Goal: Check status: Check status

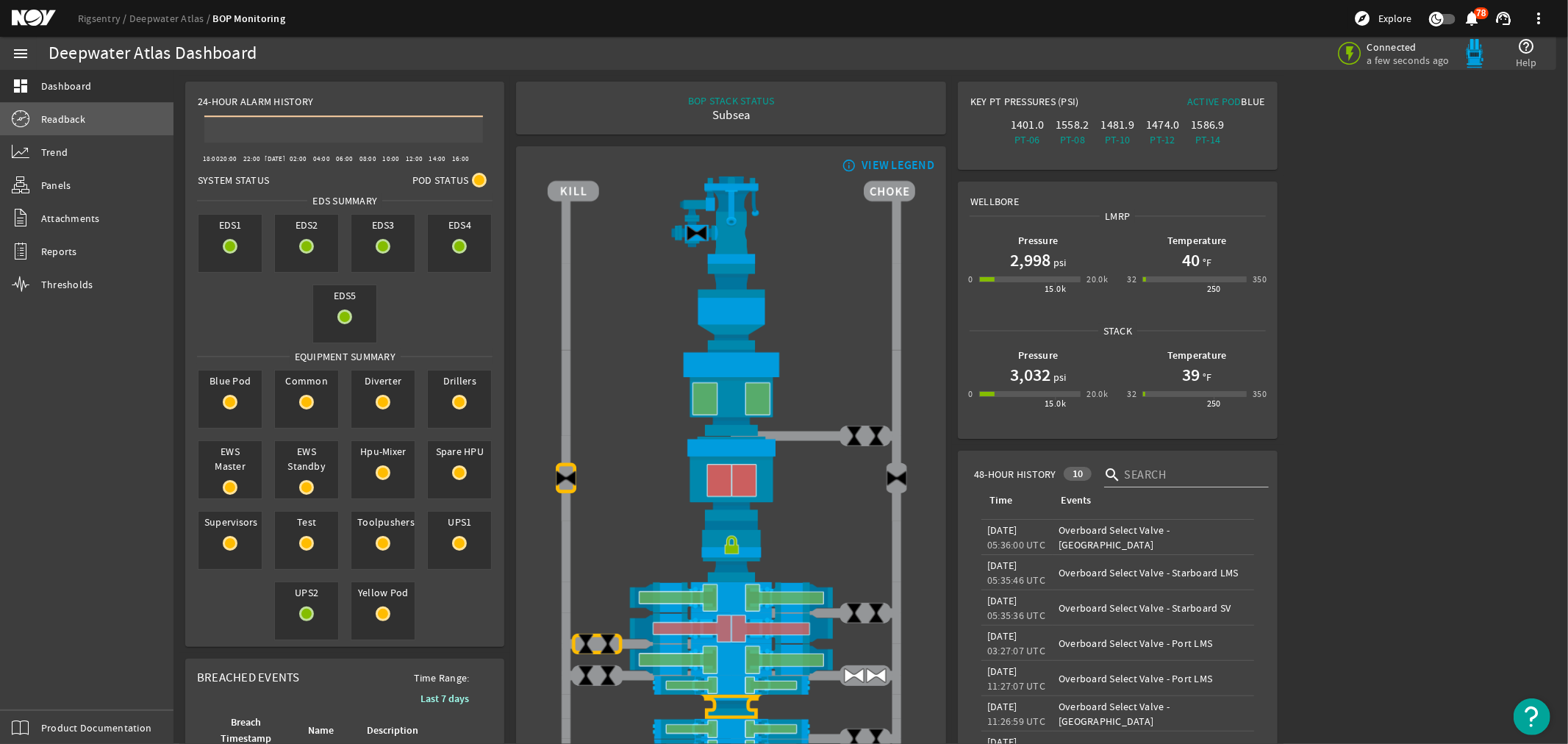
click at [43, 116] on span "Readback" at bounding box center [63, 119] width 44 height 15
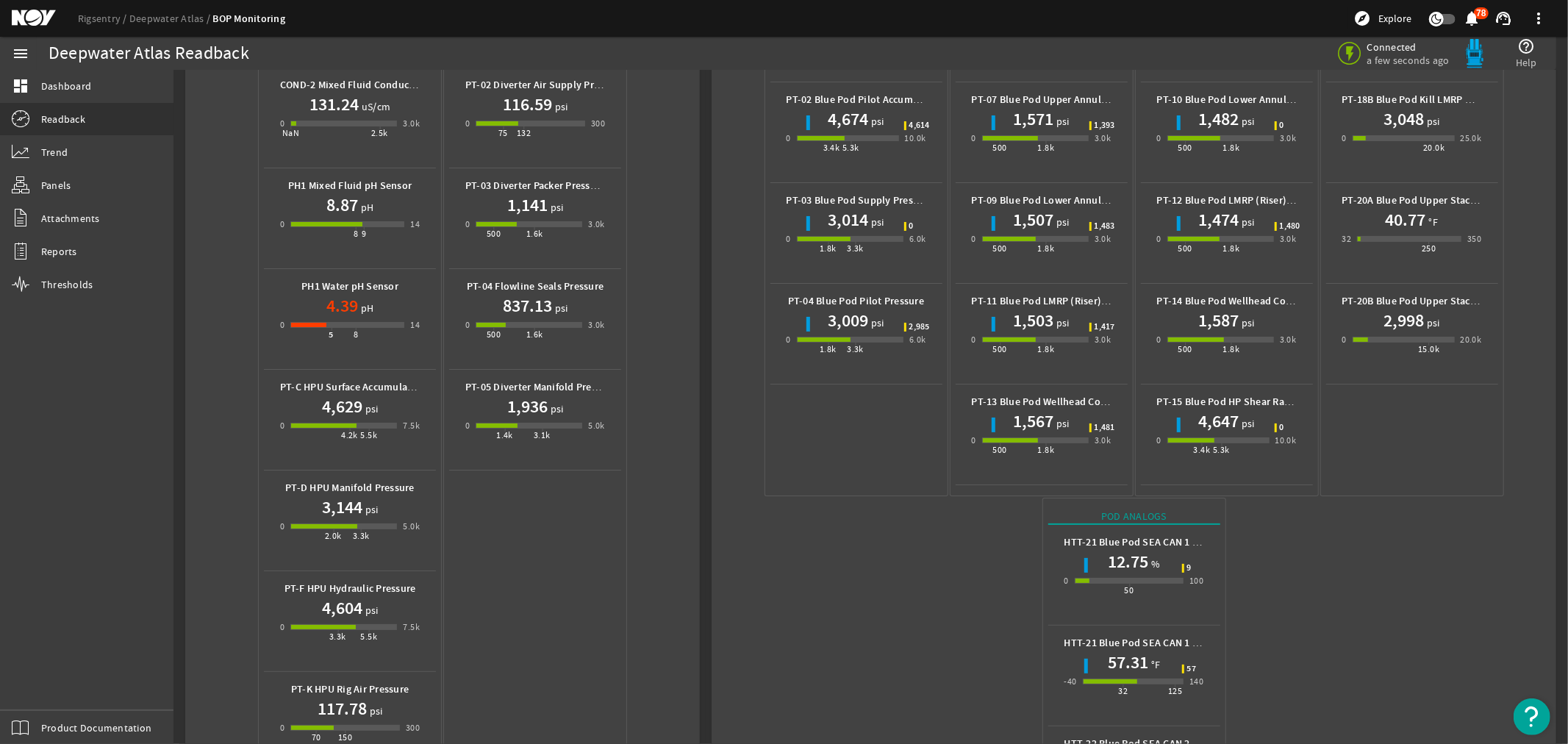
scroll to position [571, 0]
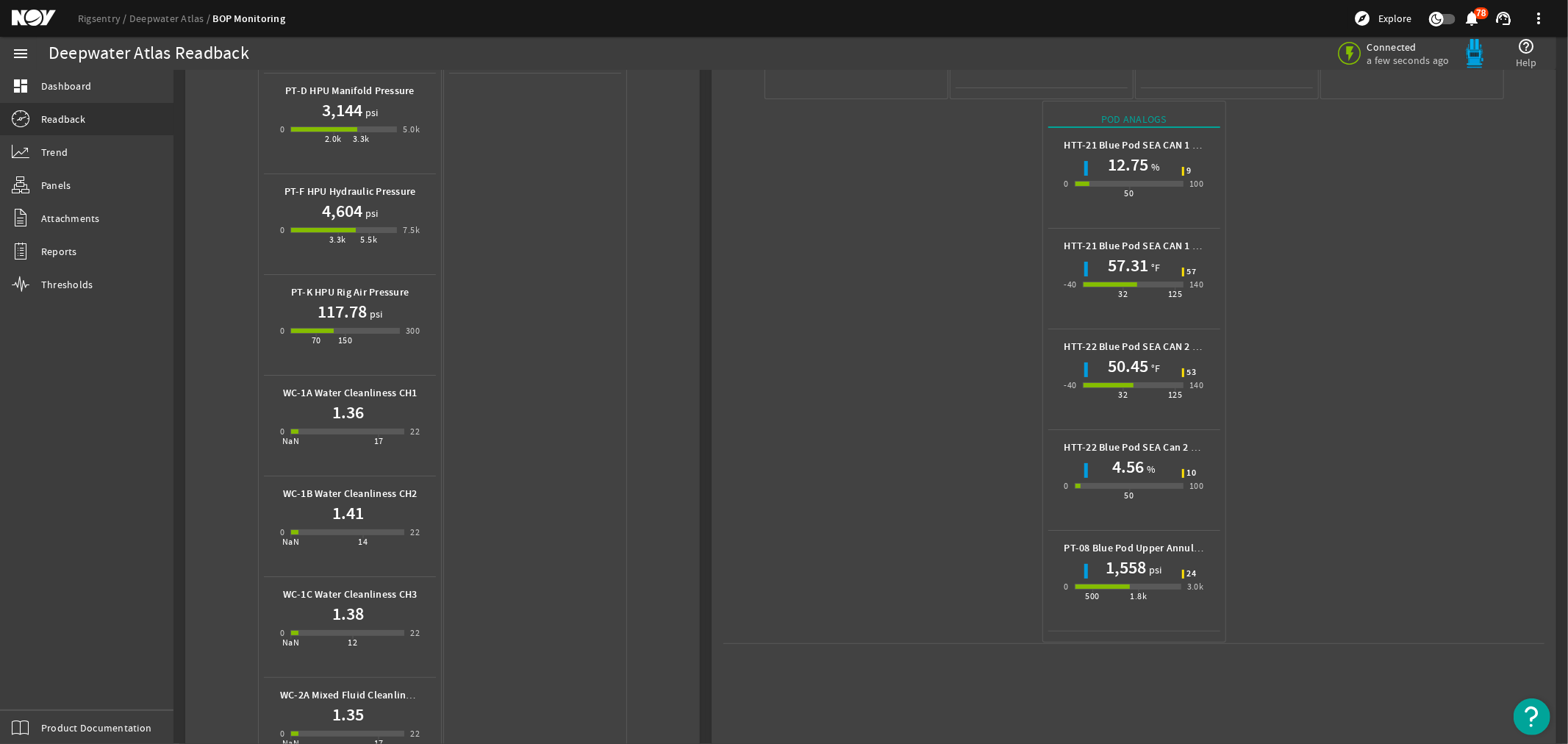
click at [33, 23] on mat-icon at bounding box center [45, 19] width 66 height 18
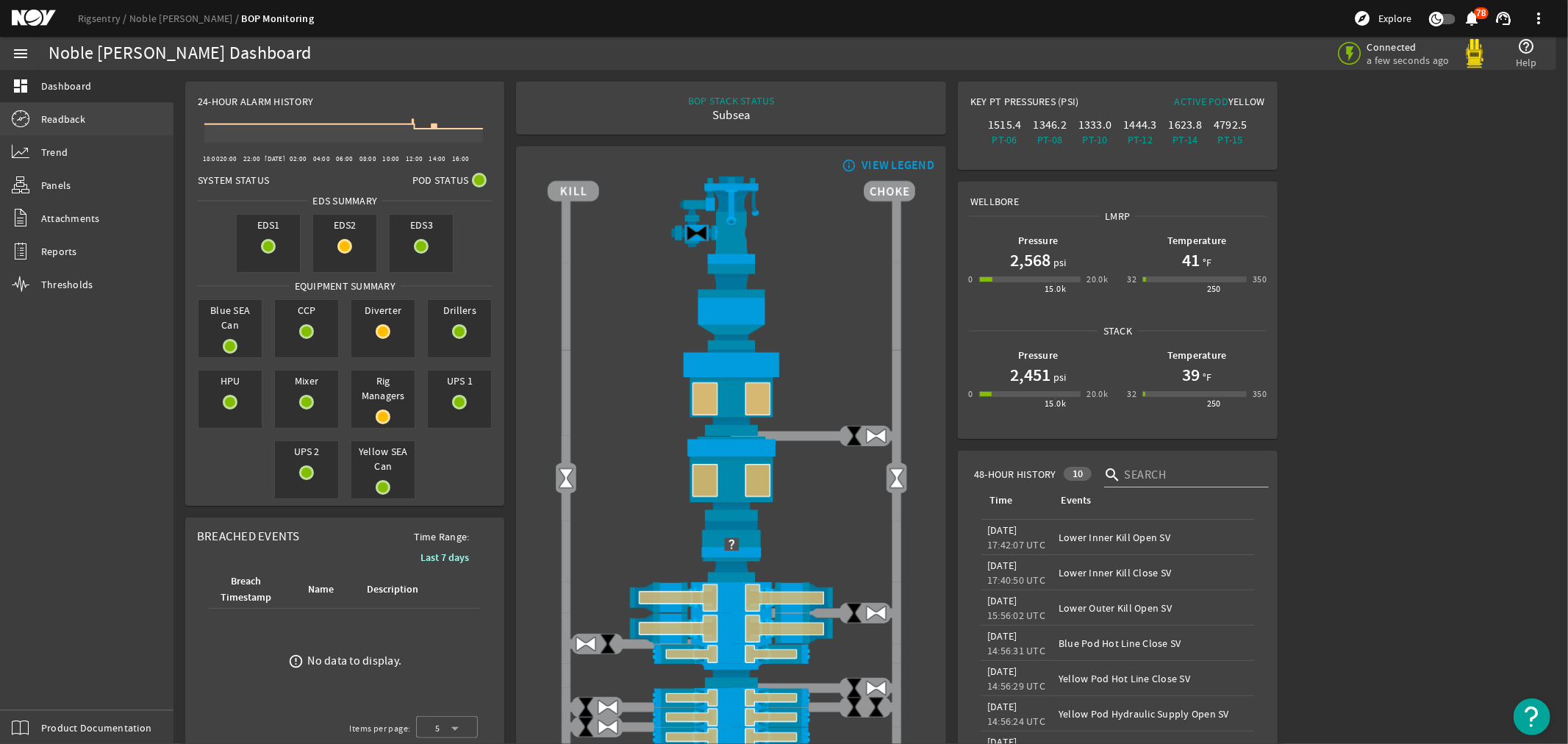
click at [69, 119] on span "Readback" at bounding box center [63, 119] width 44 height 15
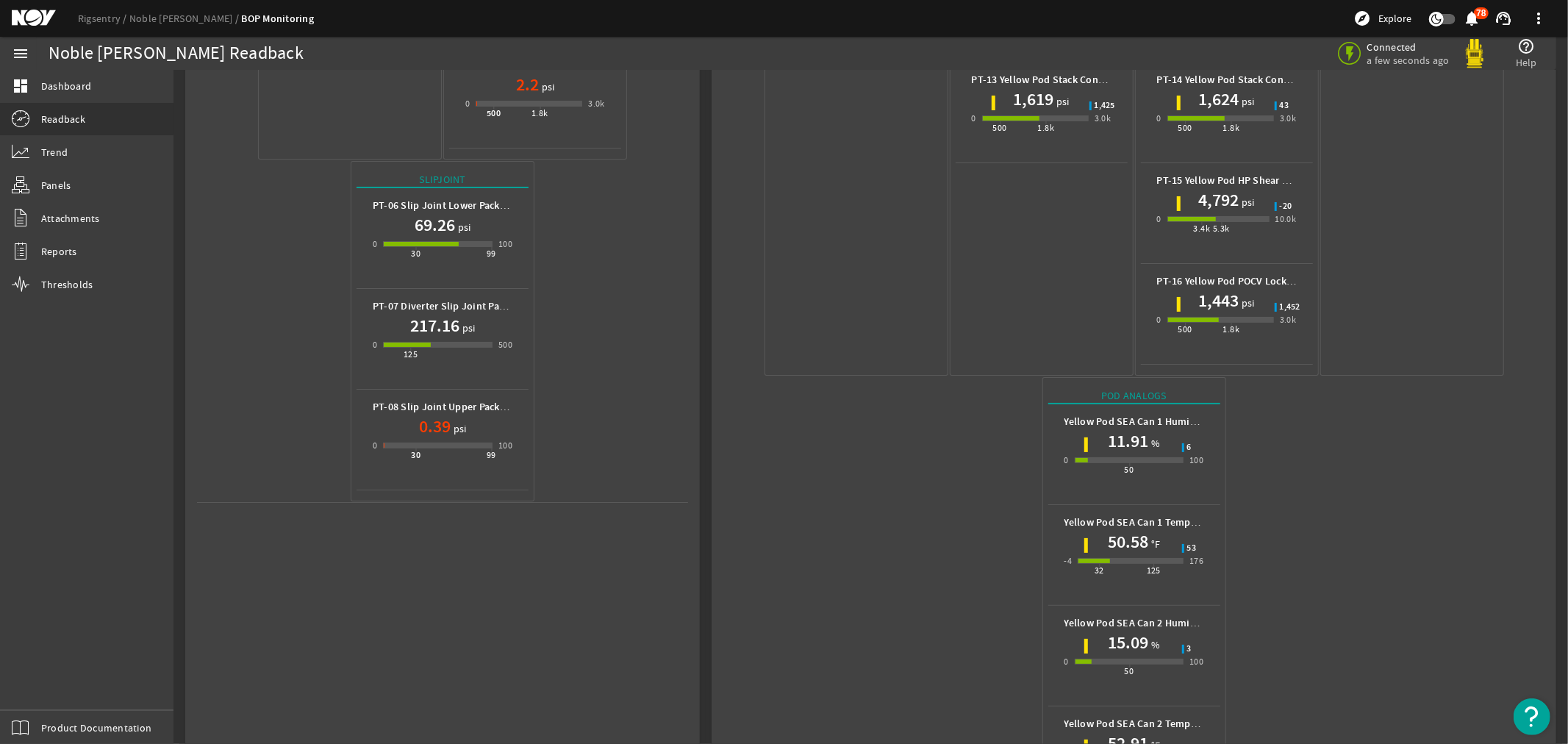
scroll to position [581, 0]
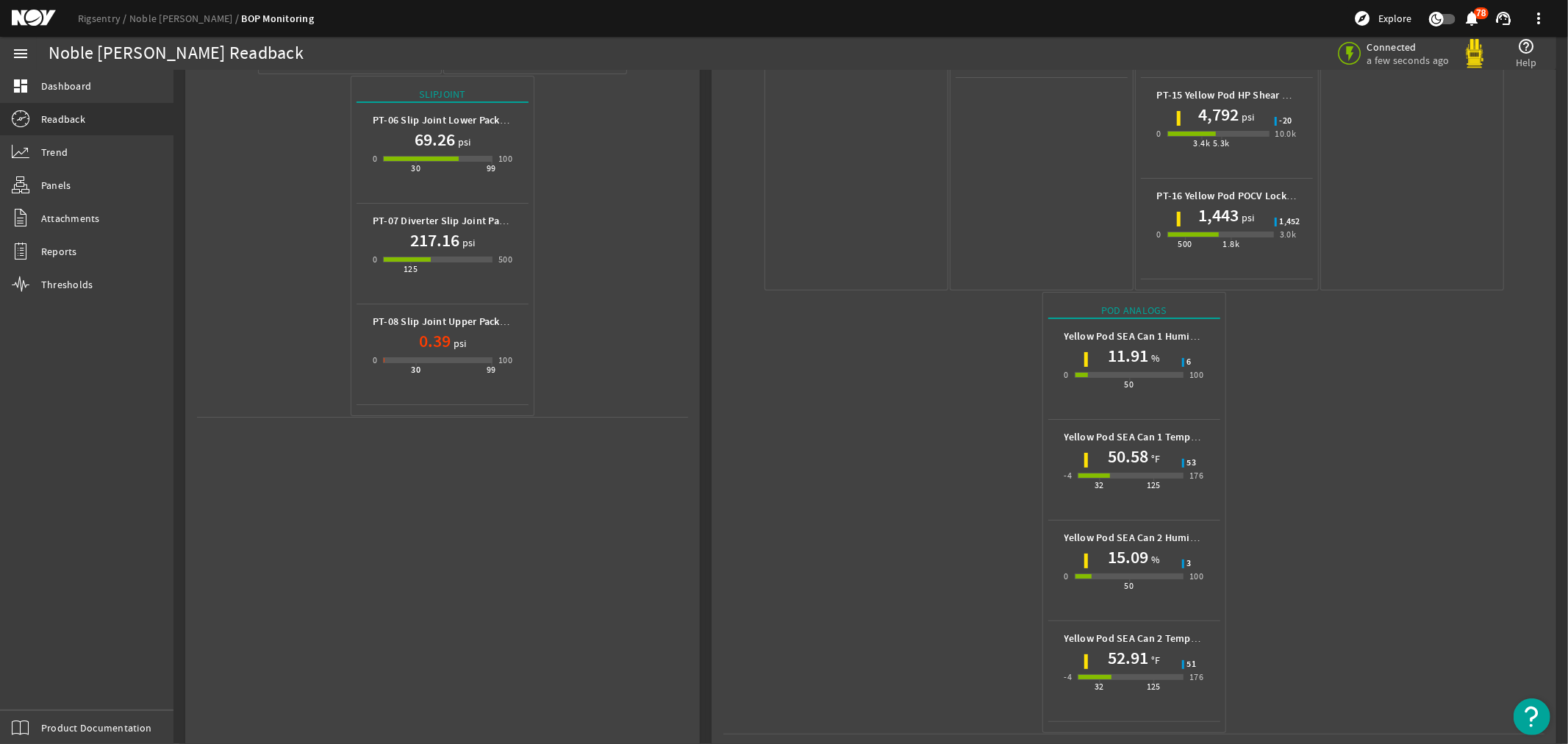
click at [27, 13] on mat-icon at bounding box center [45, 19] width 66 height 18
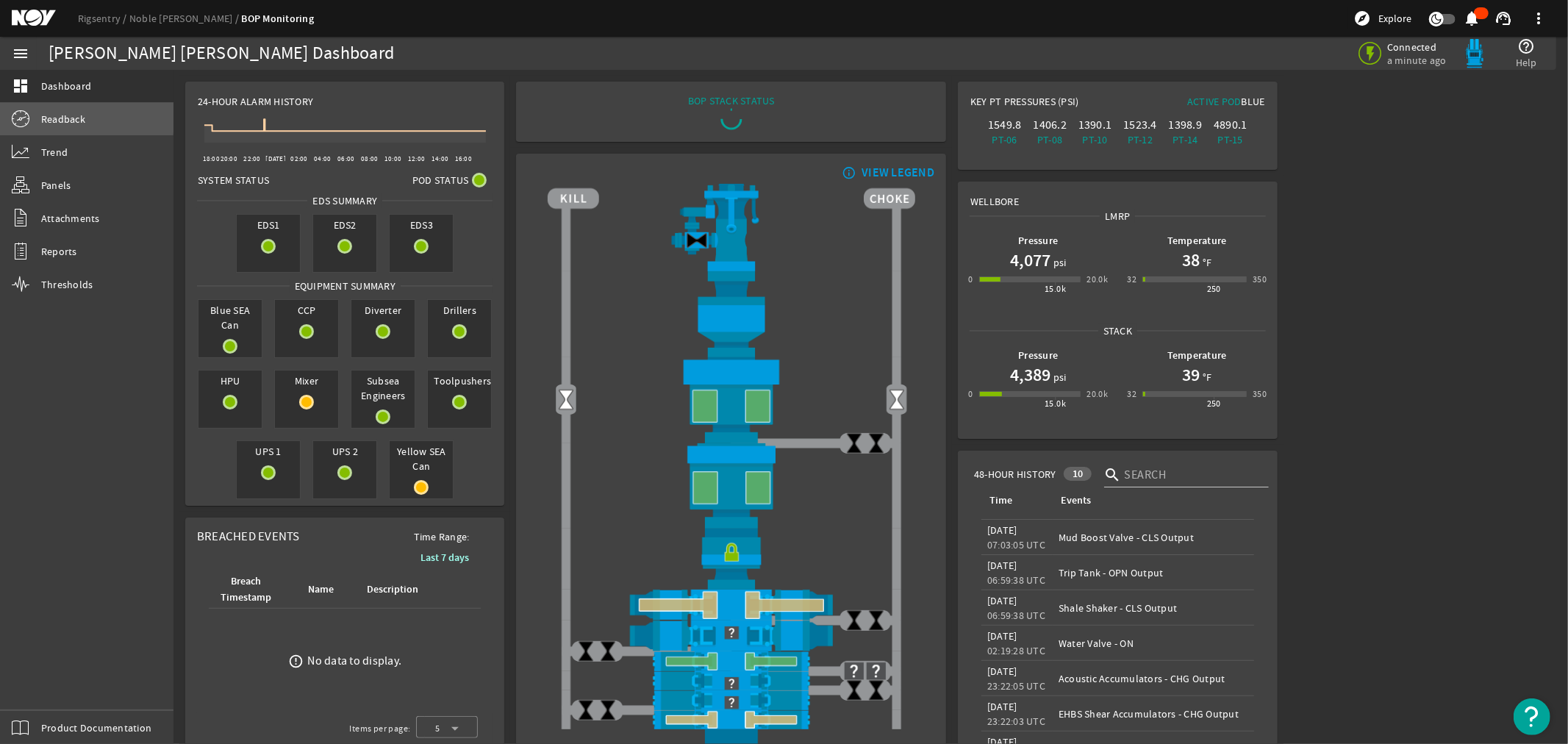
click at [61, 115] on span "Readback" at bounding box center [63, 119] width 44 height 15
